Goal: Task Accomplishment & Management: Use online tool/utility

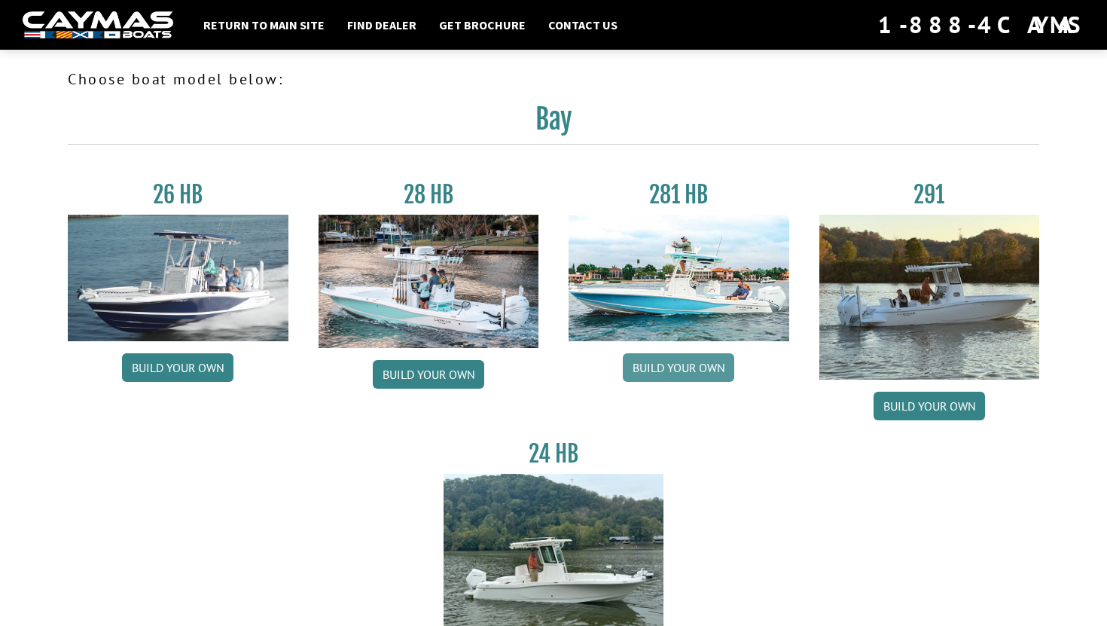
click at [669, 368] on link "Build your own" at bounding box center [678, 367] width 111 height 29
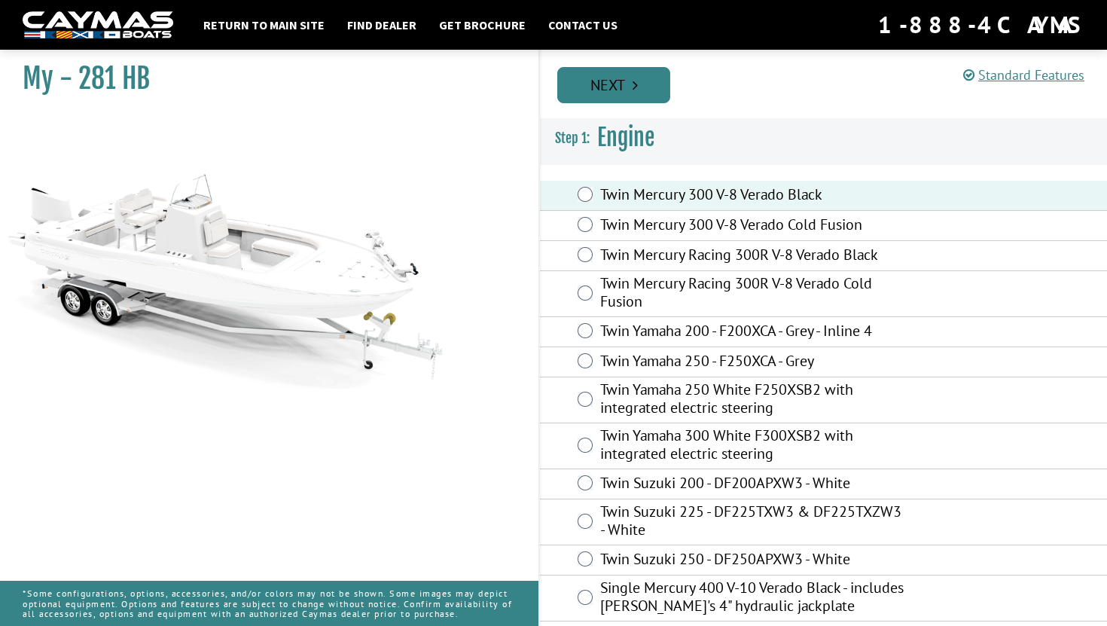
click at [621, 78] on link "Next" at bounding box center [613, 85] width 113 height 36
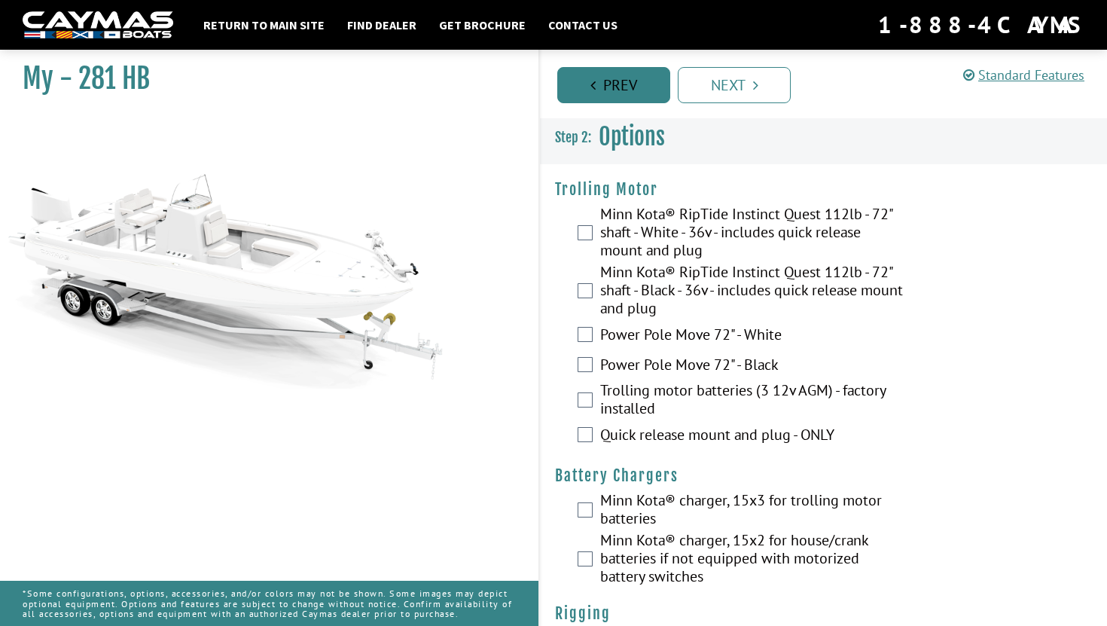
click at [625, 87] on link "Prev" at bounding box center [613, 85] width 113 height 36
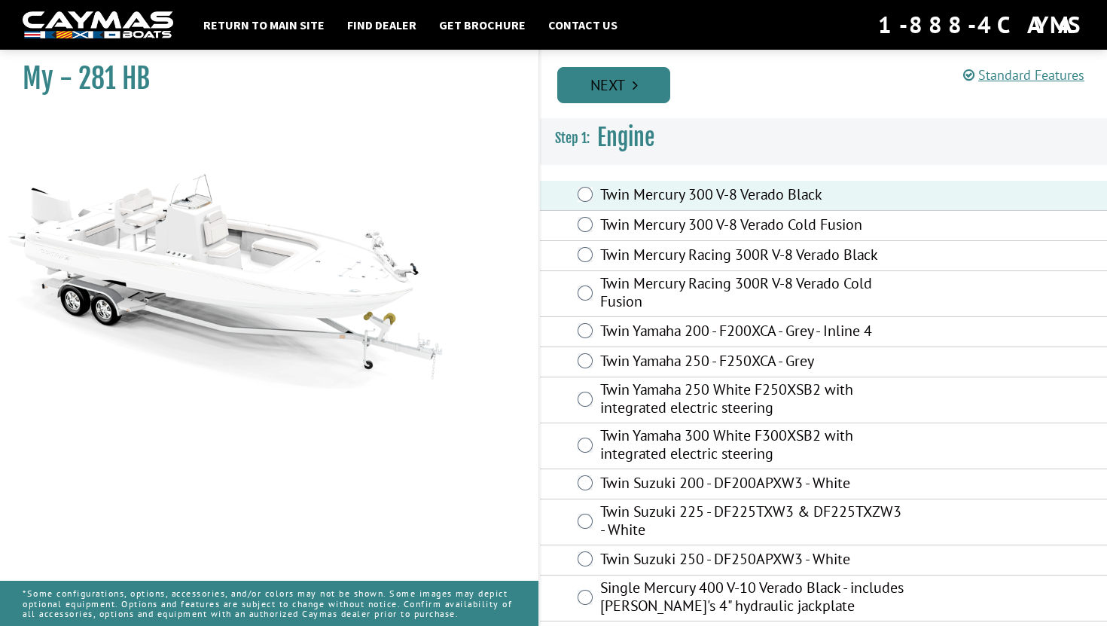
click at [640, 81] on link "Next" at bounding box center [613, 85] width 113 height 36
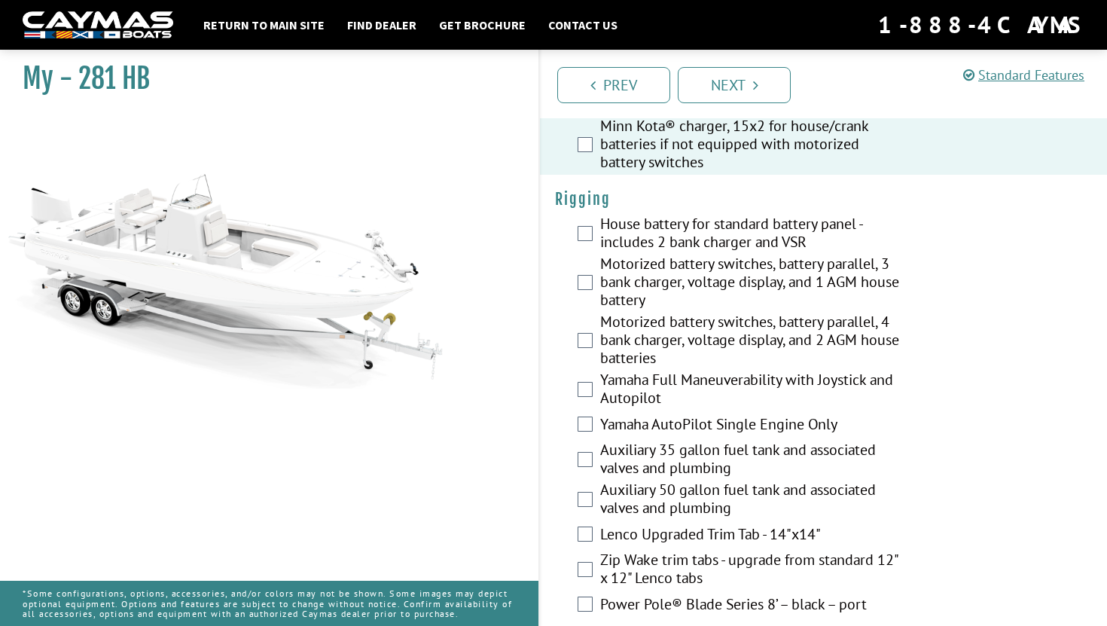
scroll to position [409, 0]
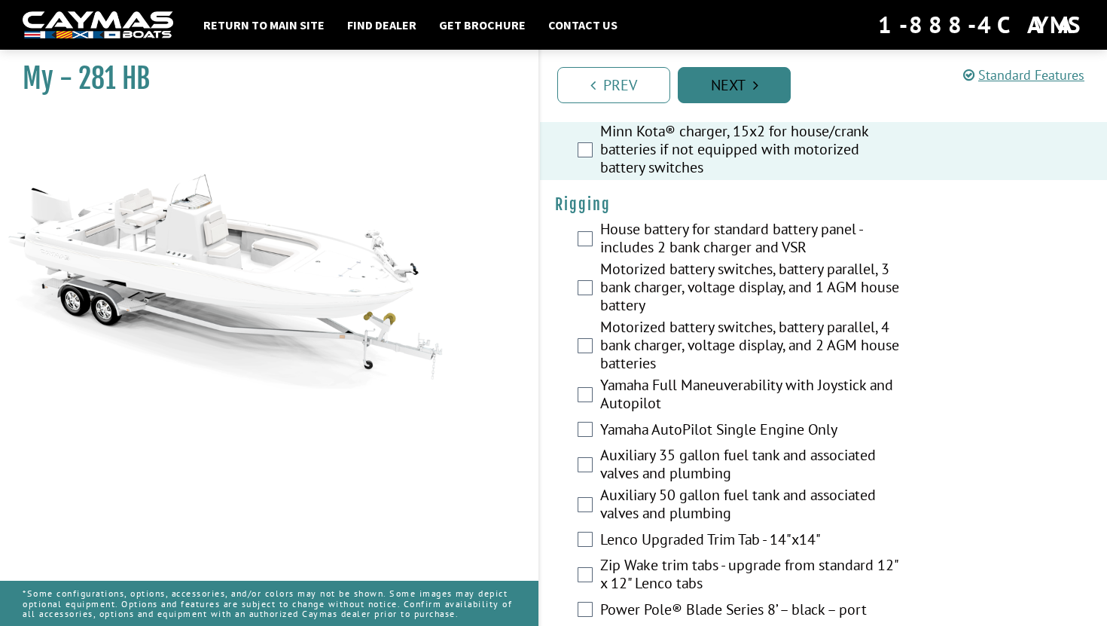
click at [729, 95] on link "Next" at bounding box center [734, 85] width 113 height 36
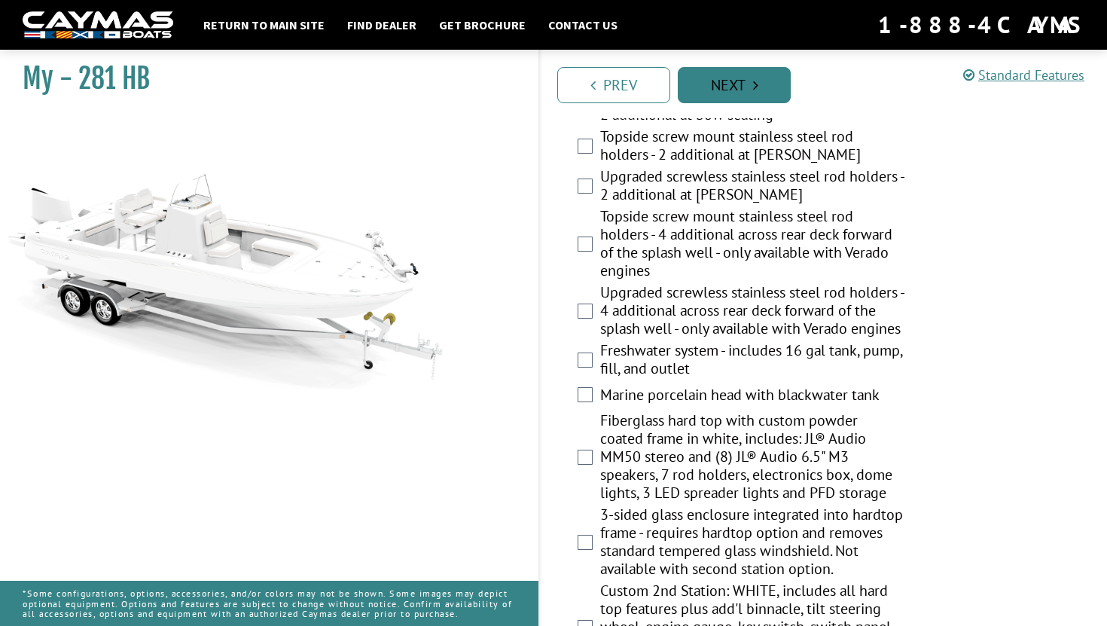
click at [735, 85] on link "Next" at bounding box center [734, 85] width 113 height 36
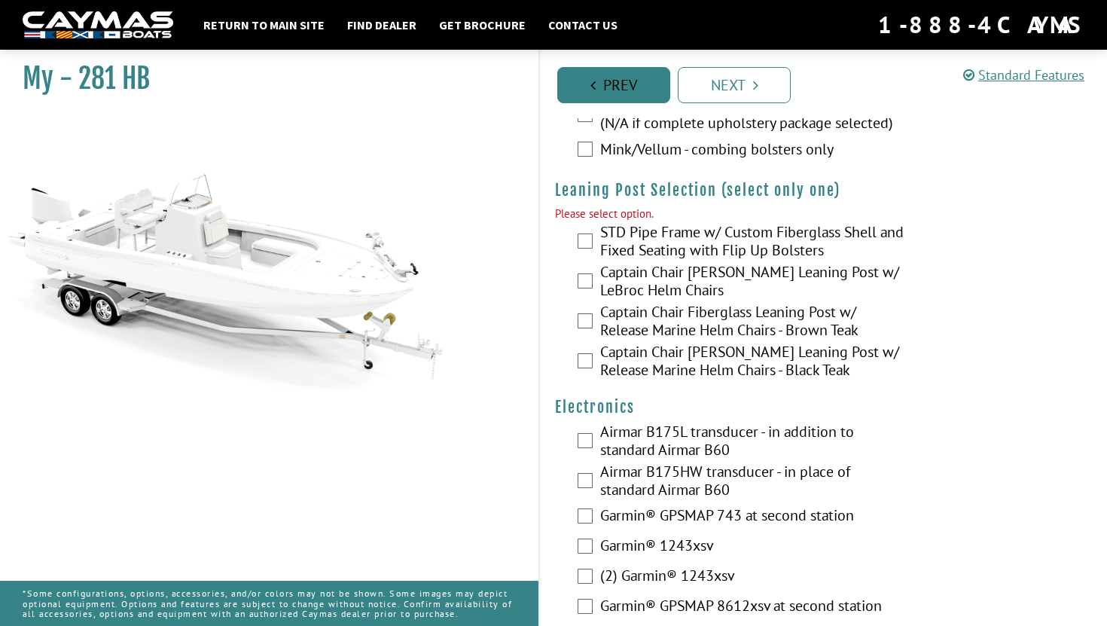
click at [639, 93] on link "Prev" at bounding box center [613, 85] width 113 height 36
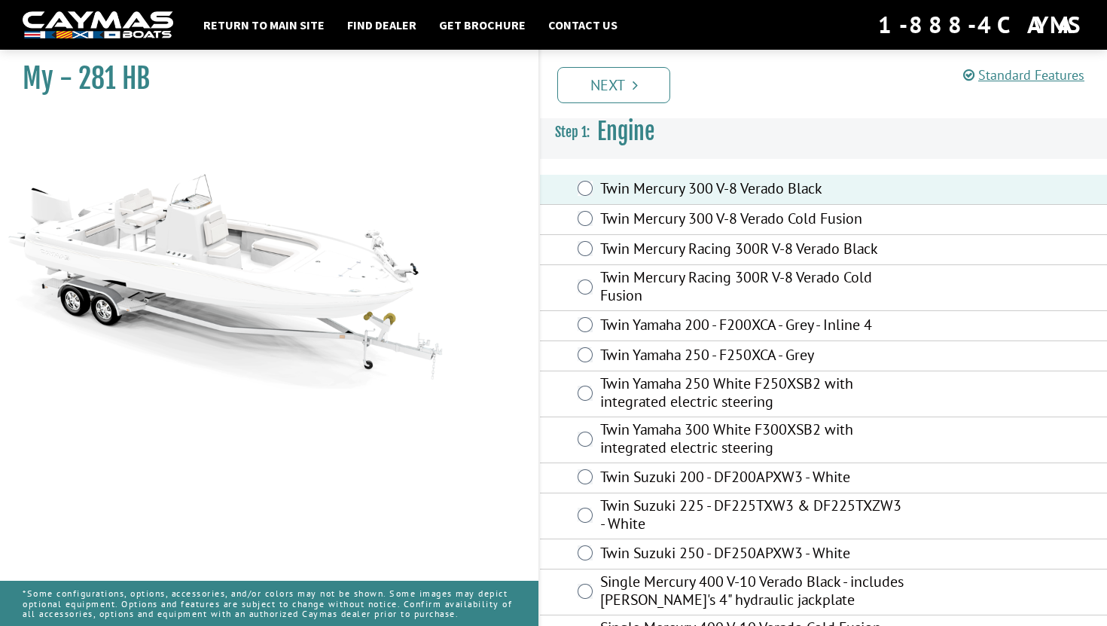
scroll to position [0, 0]
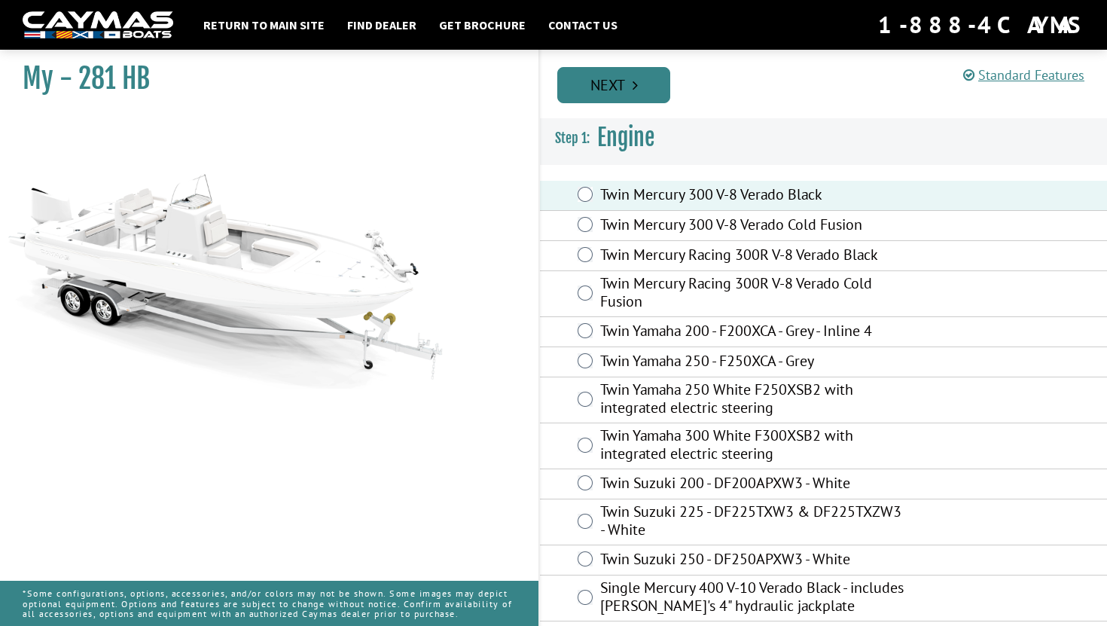
click at [642, 87] on link "Next" at bounding box center [613, 85] width 113 height 36
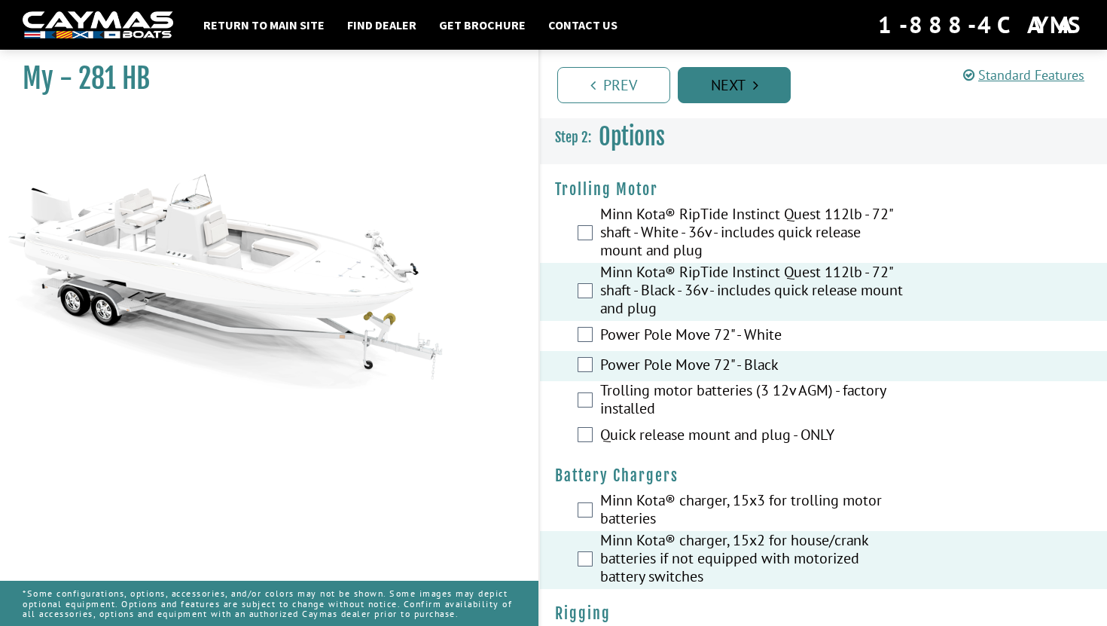
click at [718, 87] on link "Next" at bounding box center [734, 85] width 113 height 36
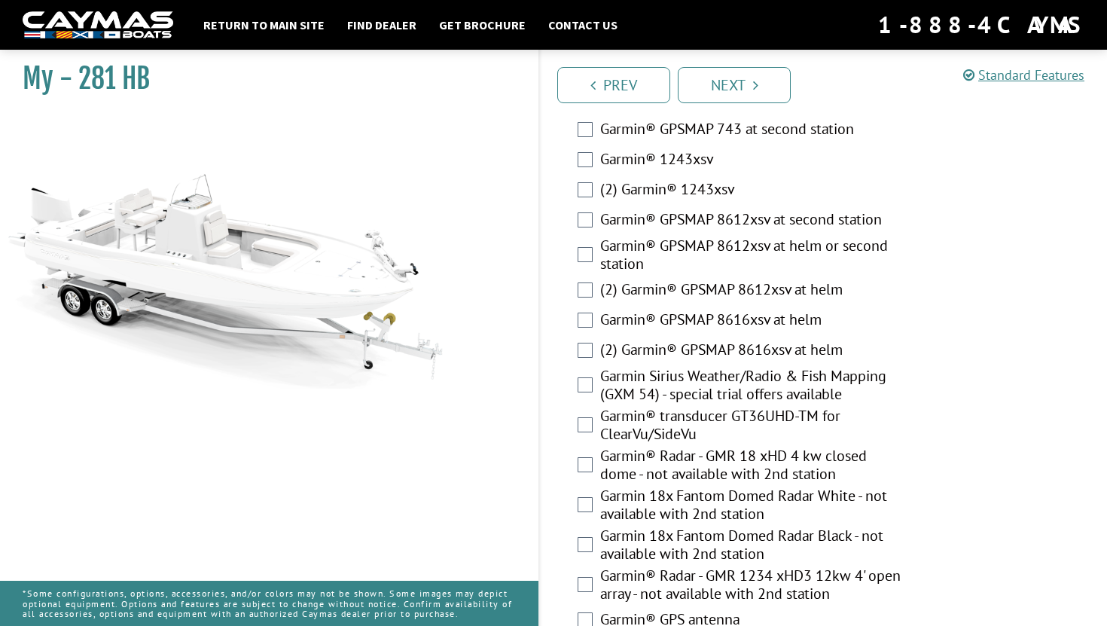
scroll to position [4506, 0]
